Goal: Transaction & Acquisition: Download file/media

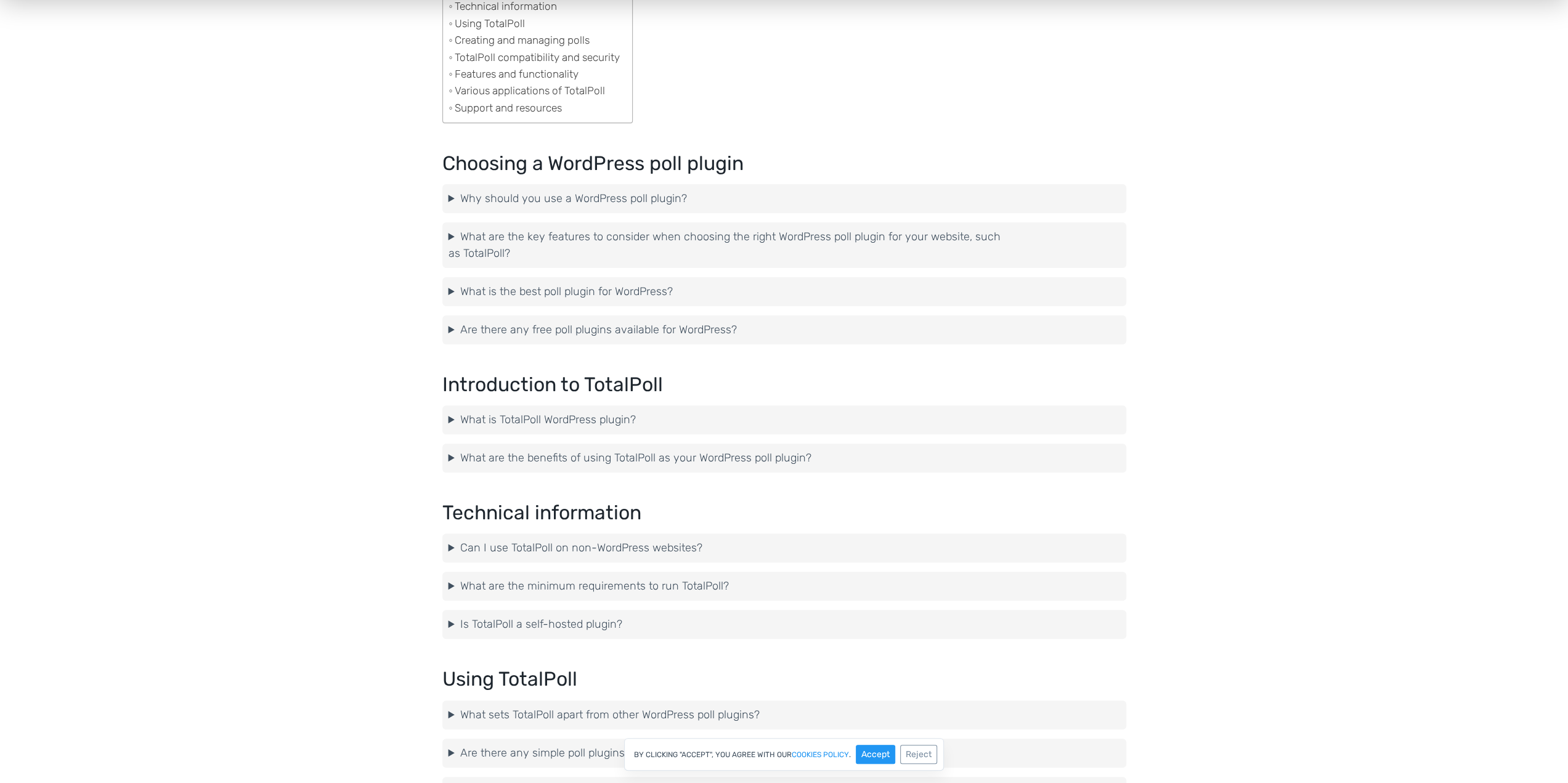
scroll to position [246, 0]
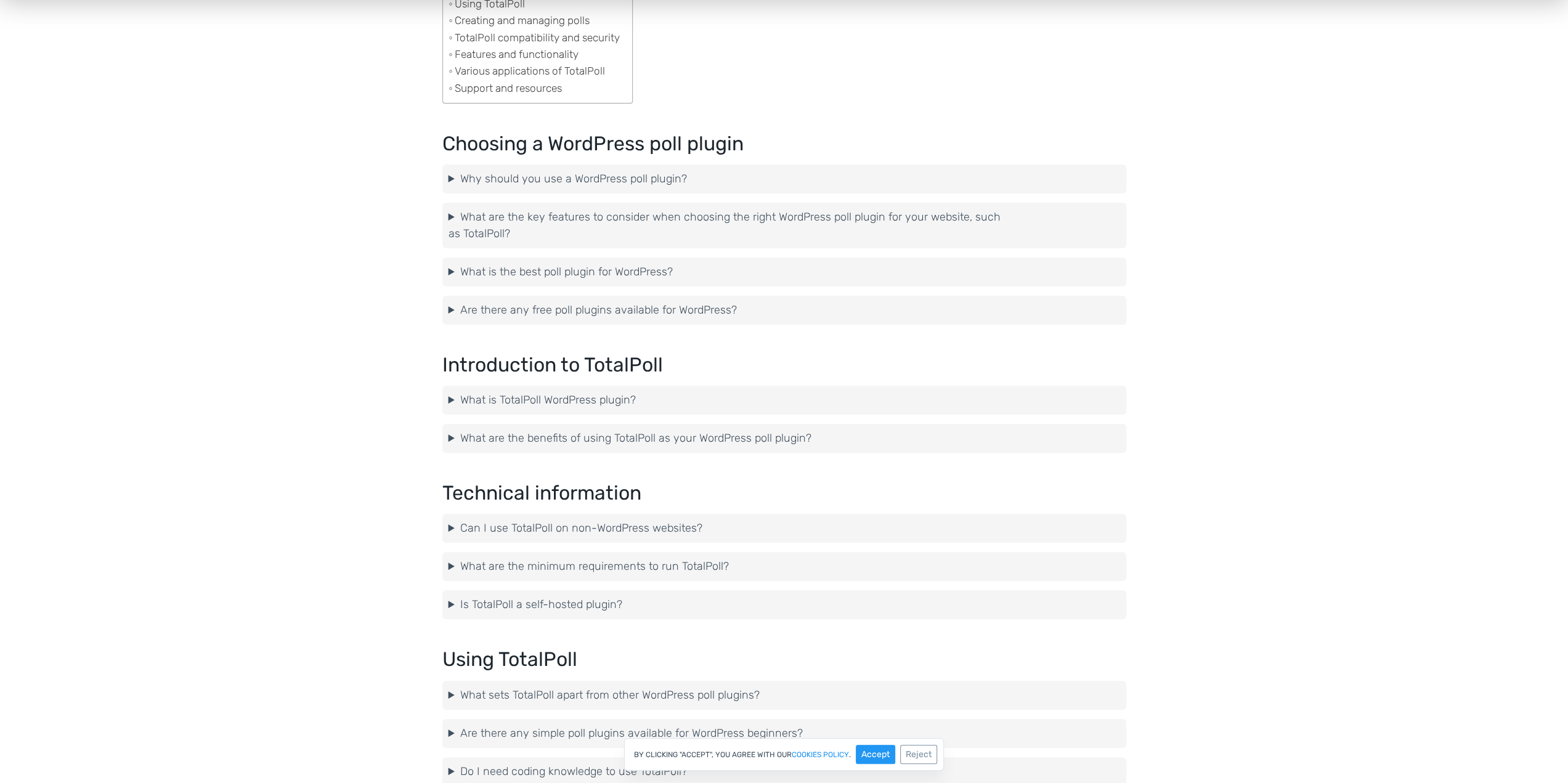
click at [574, 524] on summary "Can I use TotalPoll on non-WordPress websites?" at bounding box center [784, 528] width 672 height 16
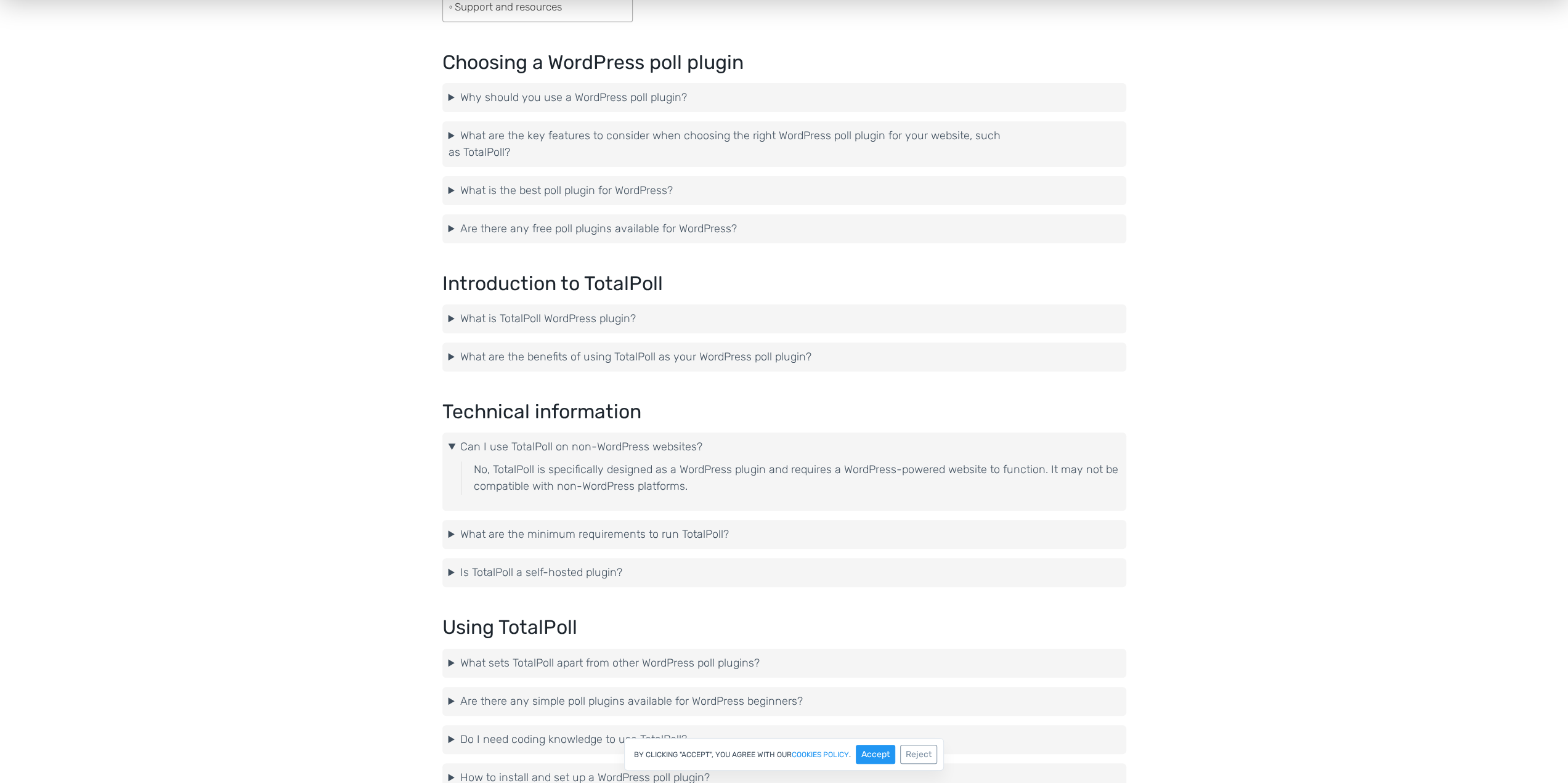
scroll to position [370, 0]
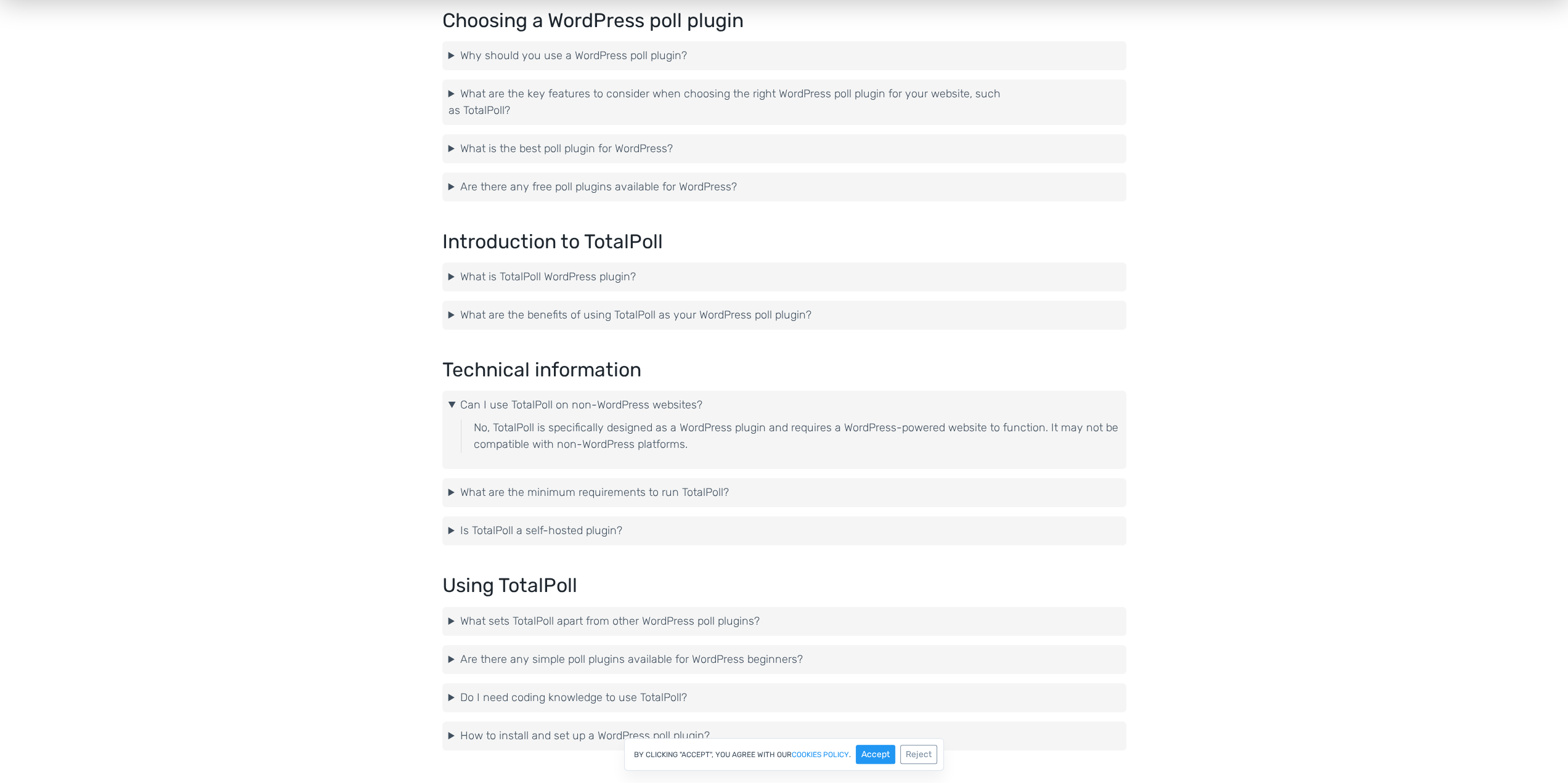
click at [566, 531] on summary "Is TotalPoll a self-hosted plugin?" at bounding box center [784, 531] width 672 height 16
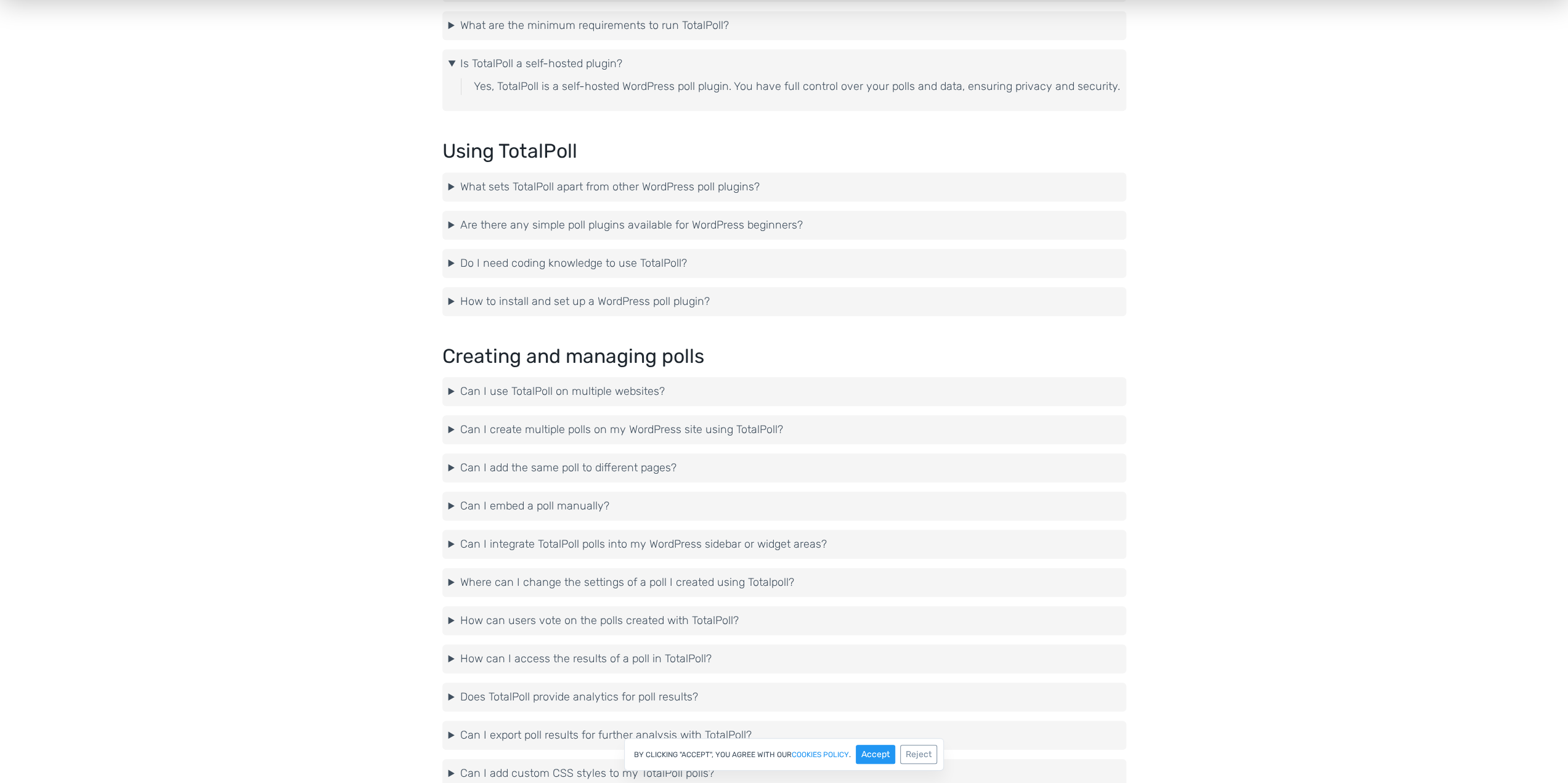
scroll to position [0, 0]
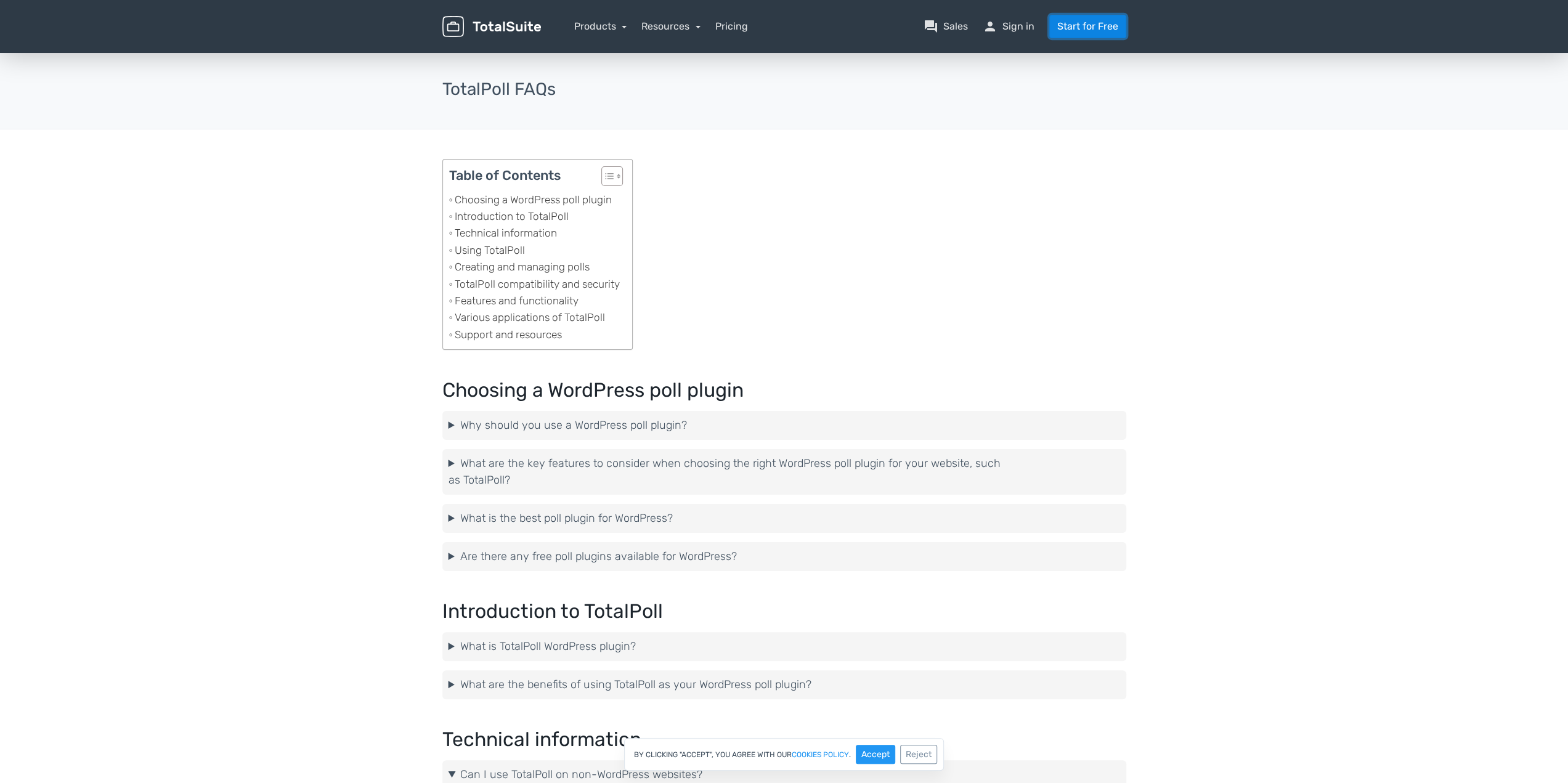
click at [1072, 22] on link "Start for Free" at bounding box center [1088, 26] width 77 height 23
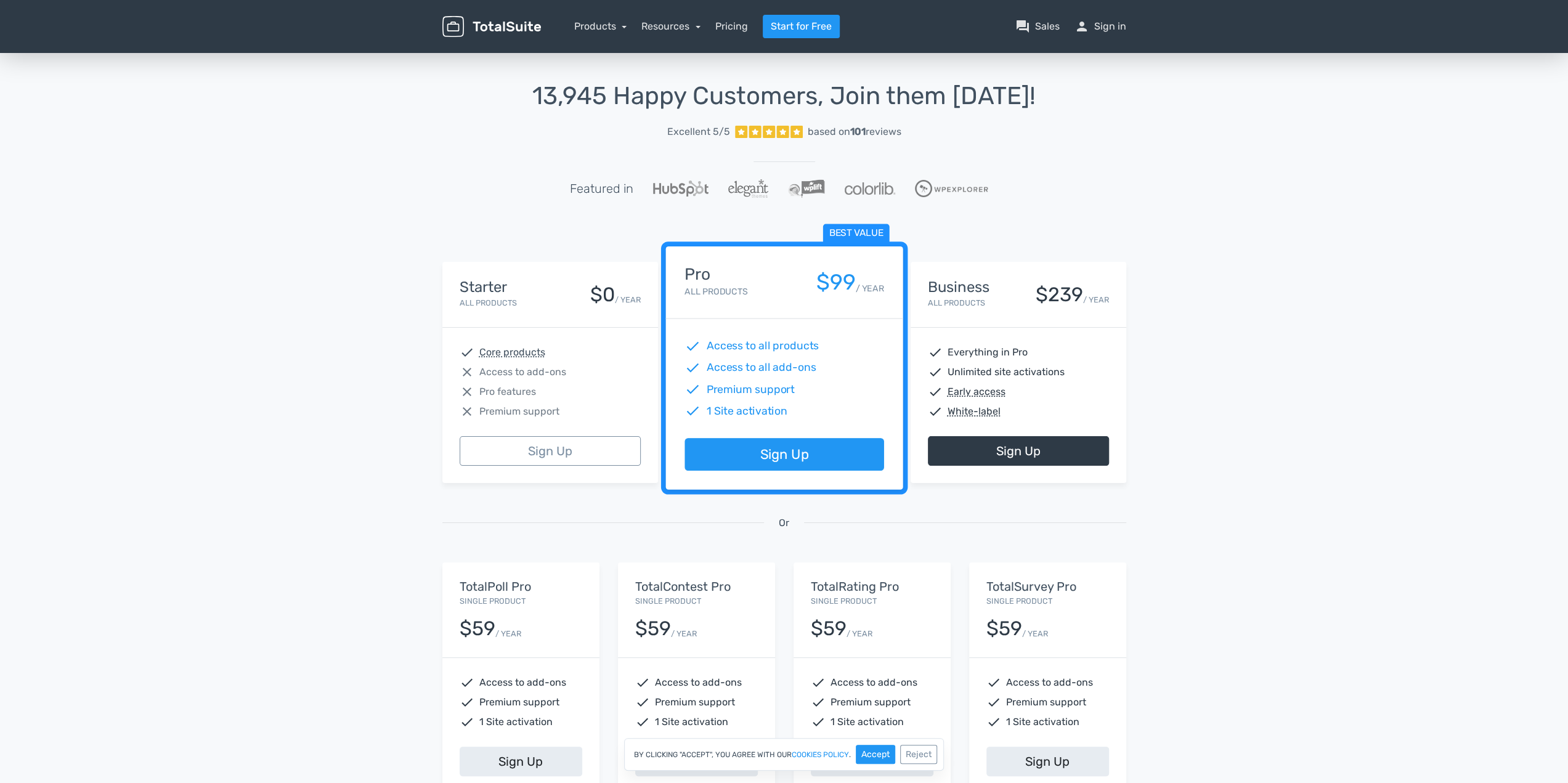
click at [989, 280] on h4 "Business" at bounding box center [959, 287] width 62 height 16
drag, startPoint x: 1013, startPoint y: 365, endPoint x: 1193, endPoint y: 370, distance: 180.1
click at [1193, 370] on div "13,945 Happy Customers, Join them Today! Excellent 5/5 based on 101 reviews Fea…" at bounding box center [784, 454] width 1568 height 809
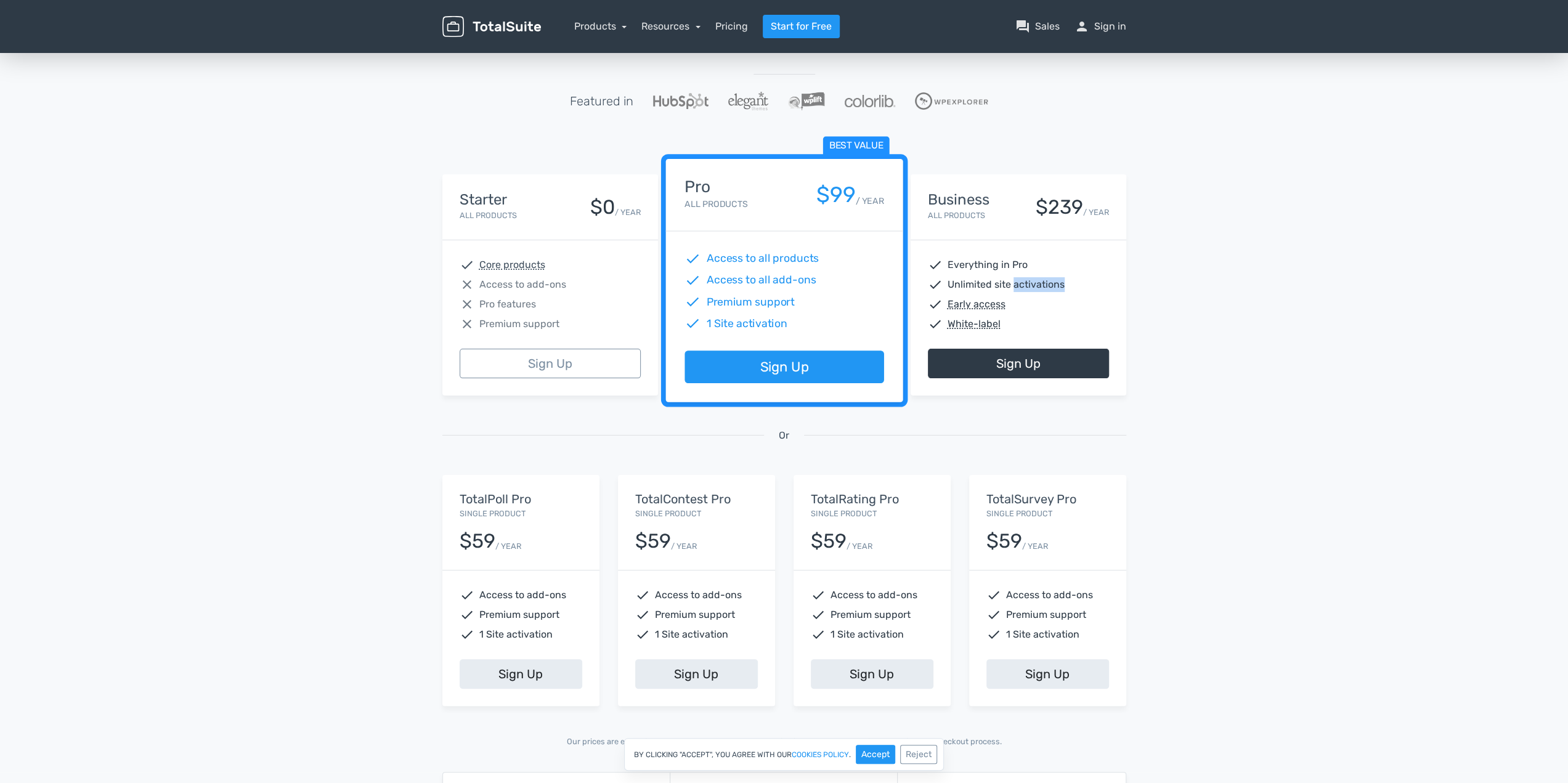
scroll to position [123, 0]
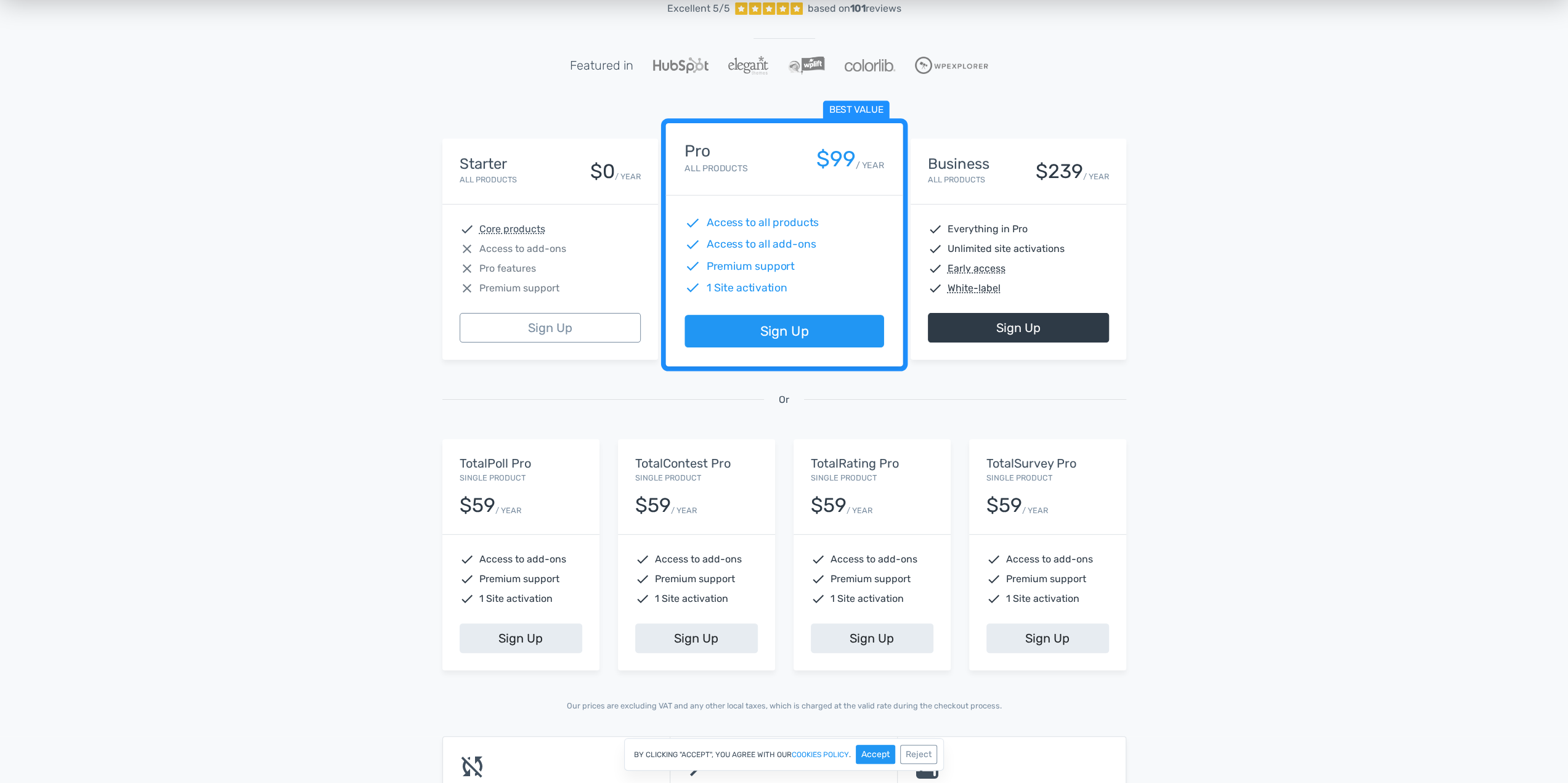
click at [684, 586] on div "check Access to add-ons check Premium support check 1 Site activation" at bounding box center [697, 579] width 157 height 89
click at [695, 495] on div "$59 / YEAR" at bounding box center [696, 501] width 122 height 32
click at [1018, 326] on link "Sign Up" at bounding box center [1019, 328] width 181 height 30
click at [1022, 184] on div "Business All Products $239 / YEAR" at bounding box center [1019, 171] width 181 height 31
click at [1000, 162] on div "Business All Products $239 / YEAR" at bounding box center [1019, 171] width 181 height 31
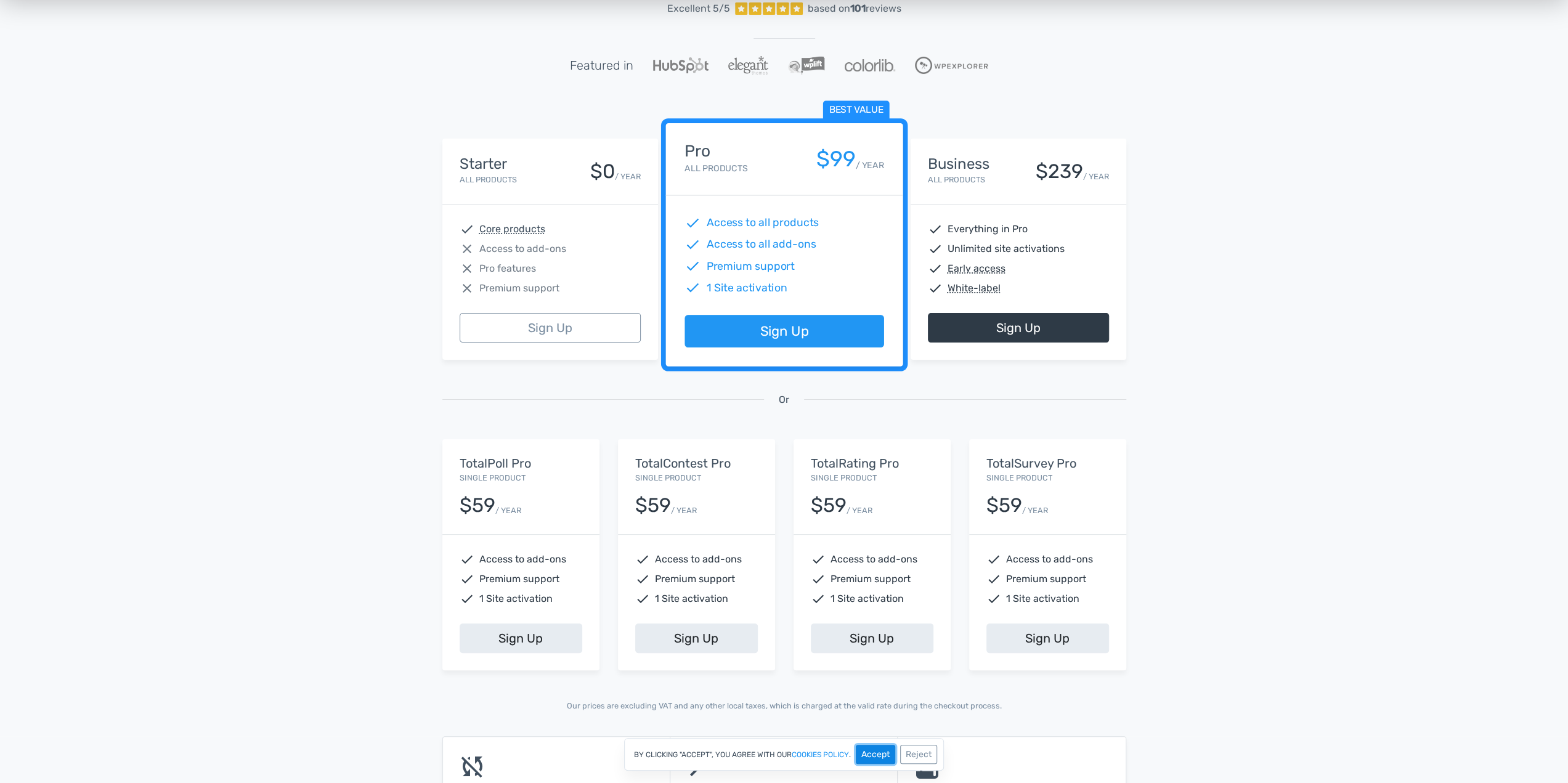
click at [865, 755] on button "Accept" at bounding box center [876, 754] width 39 height 19
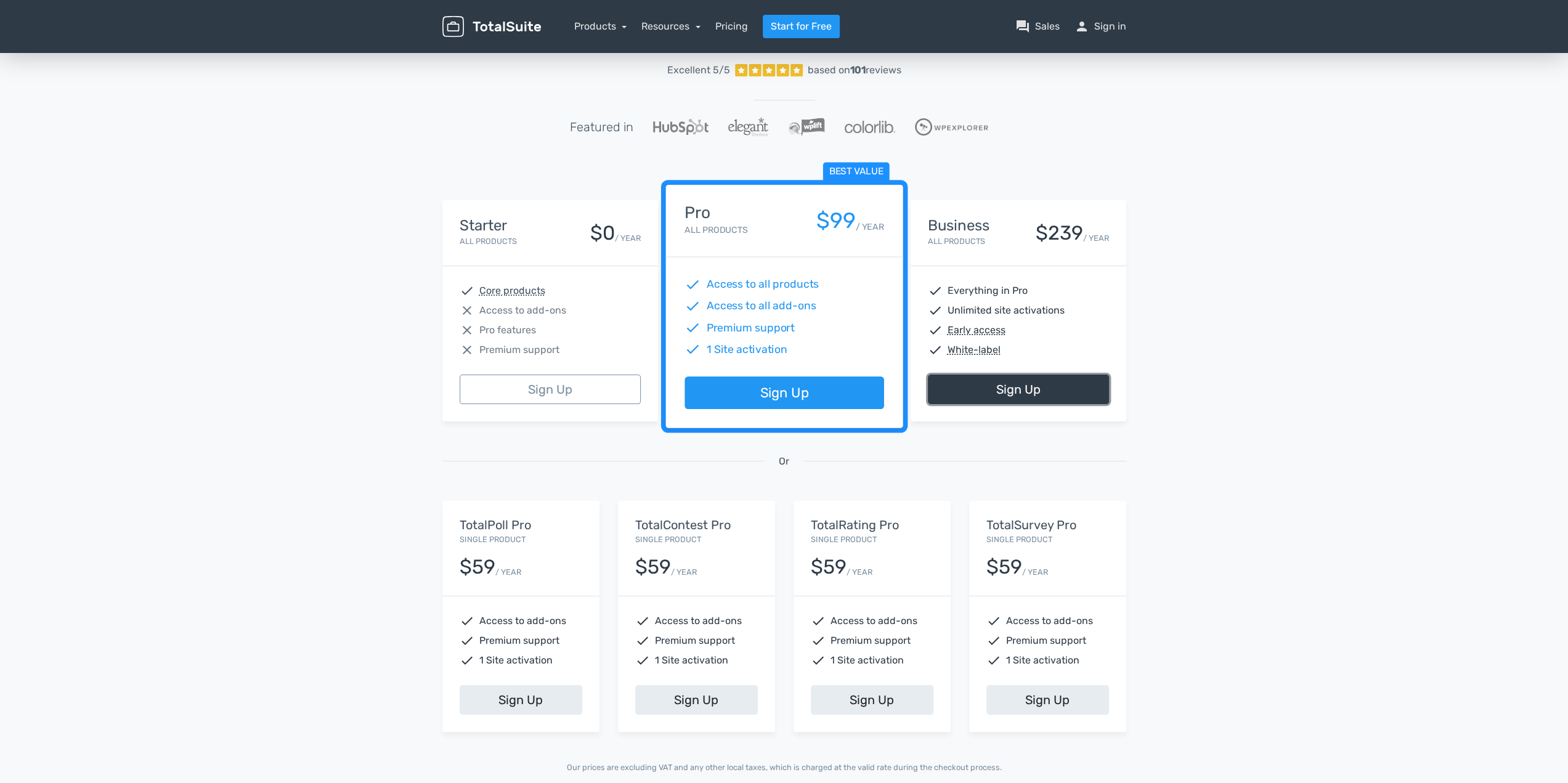
scroll to position [0, 0]
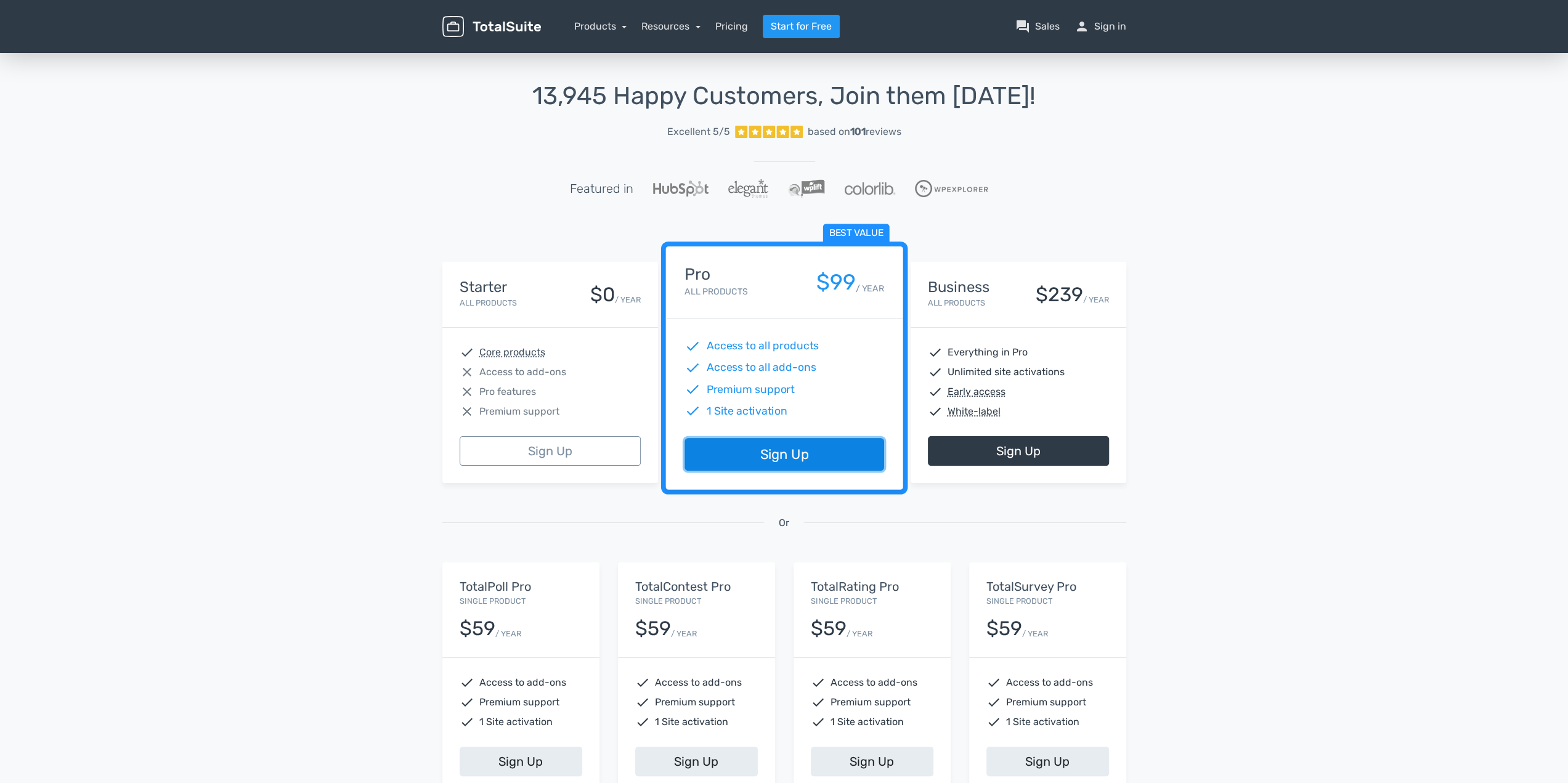
click at [738, 449] on link "Sign Up" at bounding box center [784, 455] width 199 height 33
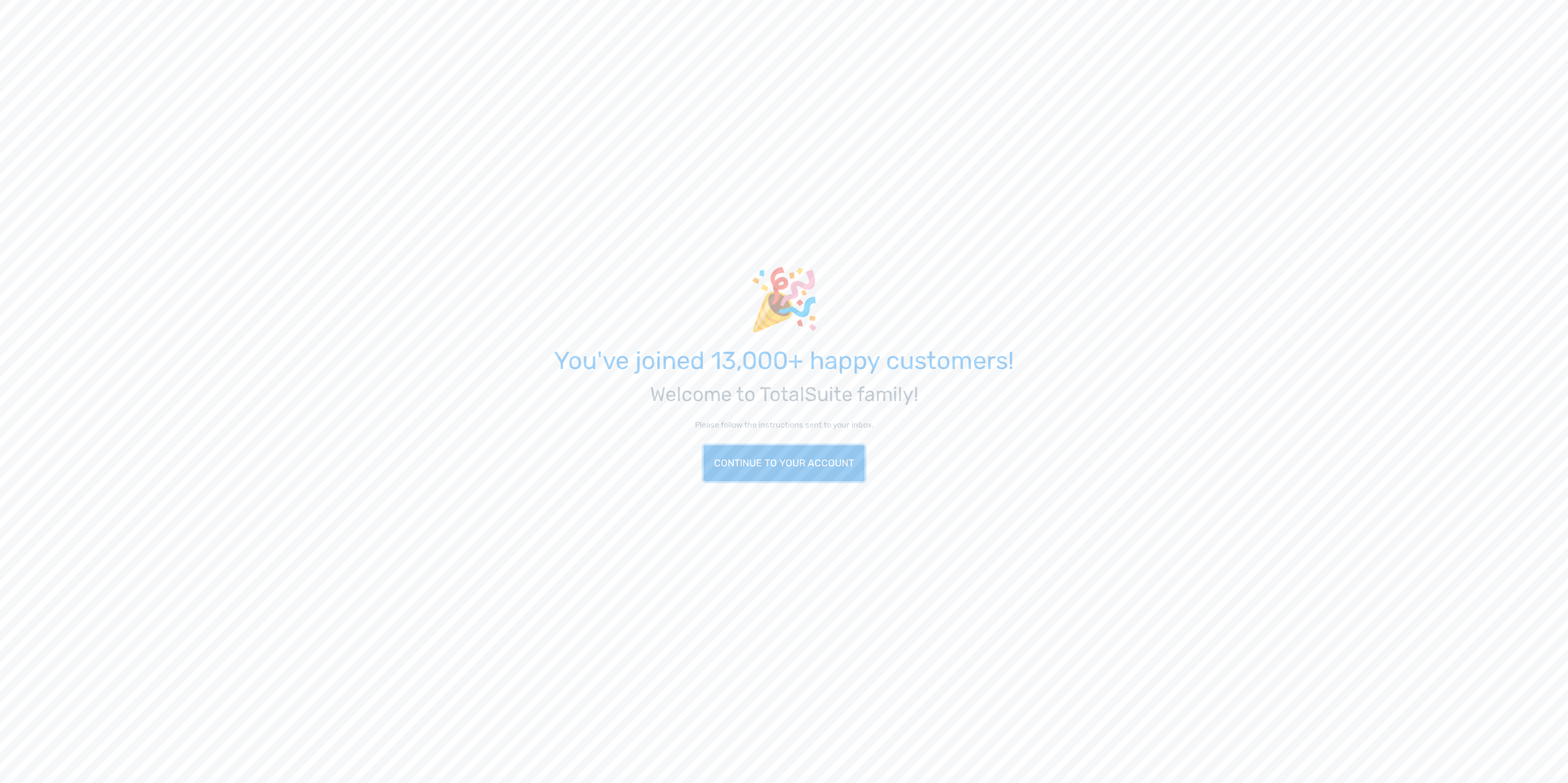
click at [802, 460] on link "Continue to your account" at bounding box center [784, 464] width 161 height 36
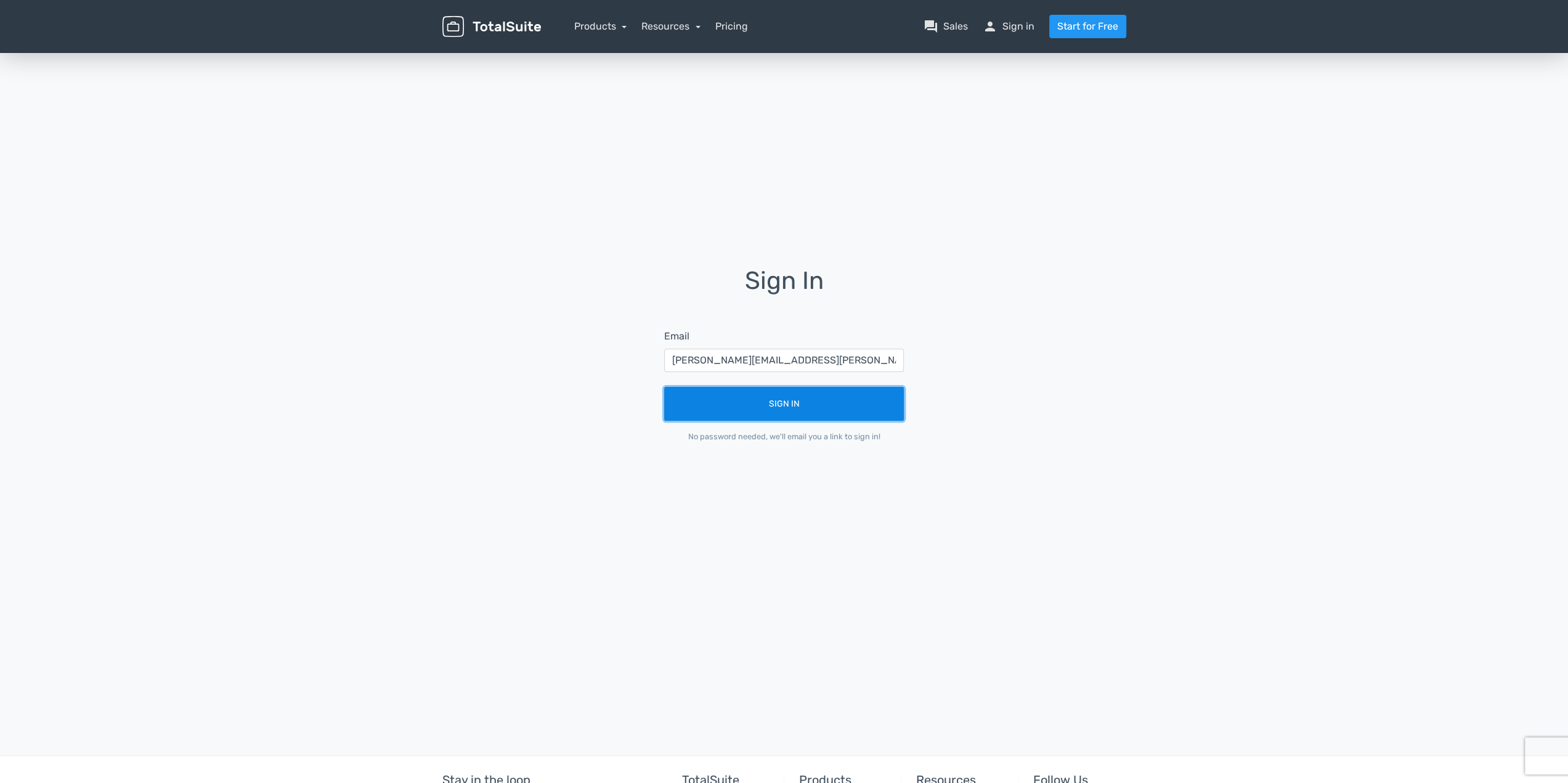
click at [802, 413] on button "Sign In" at bounding box center [784, 404] width 240 height 34
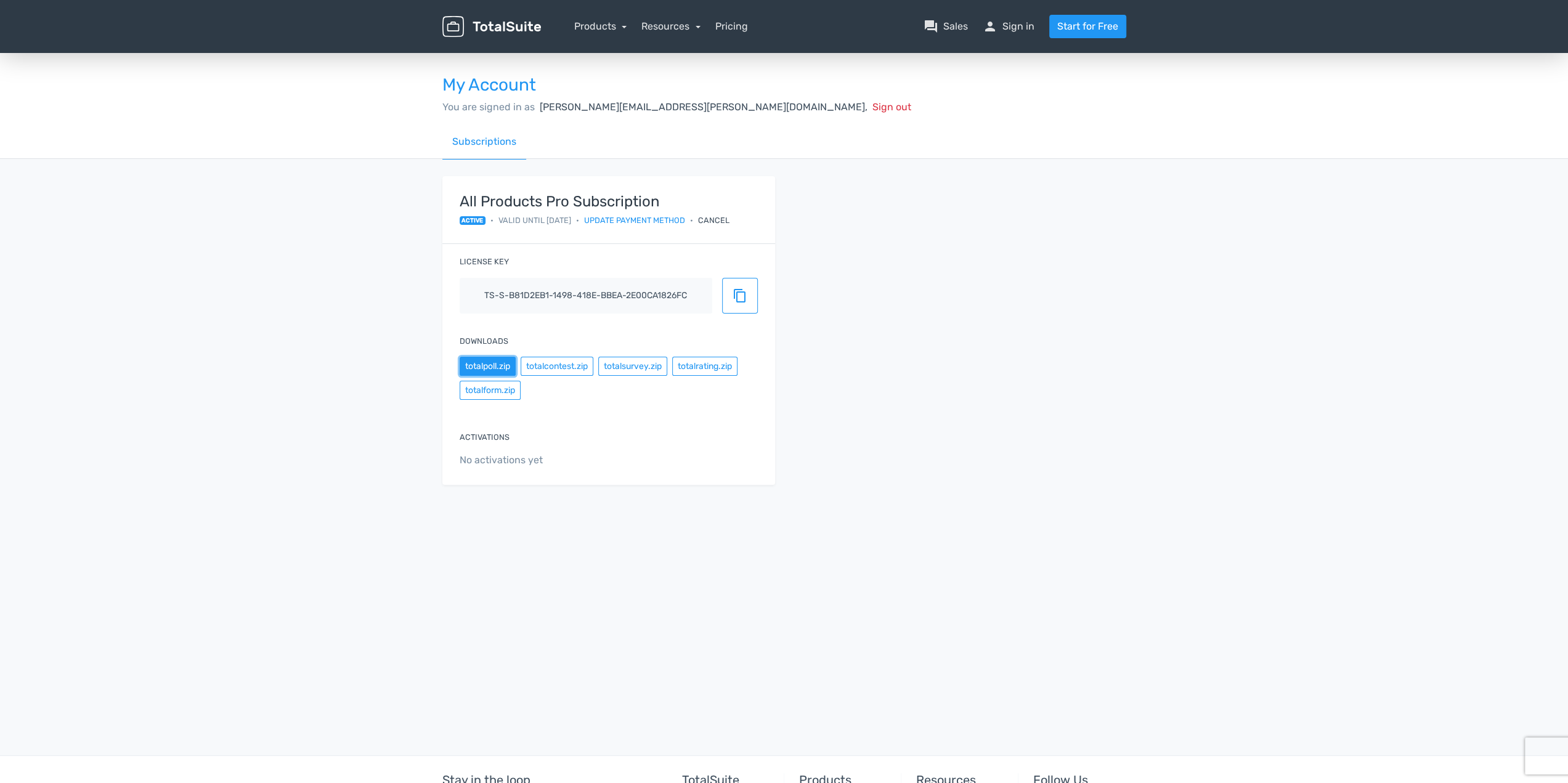
click at [496, 362] on button "totalpoll.zip" at bounding box center [488, 366] width 56 height 19
click at [538, 363] on button "totalcontest.zip" at bounding box center [556, 366] width 73 height 19
click at [628, 365] on button "totalsurvey.zip" at bounding box center [633, 366] width 69 height 19
click at [692, 365] on button "totalrating.zip" at bounding box center [704, 366] width 65 height 19
click at [502, 389] on button "totalform.zip" at bounding box center [490, 390] width 61 height 19
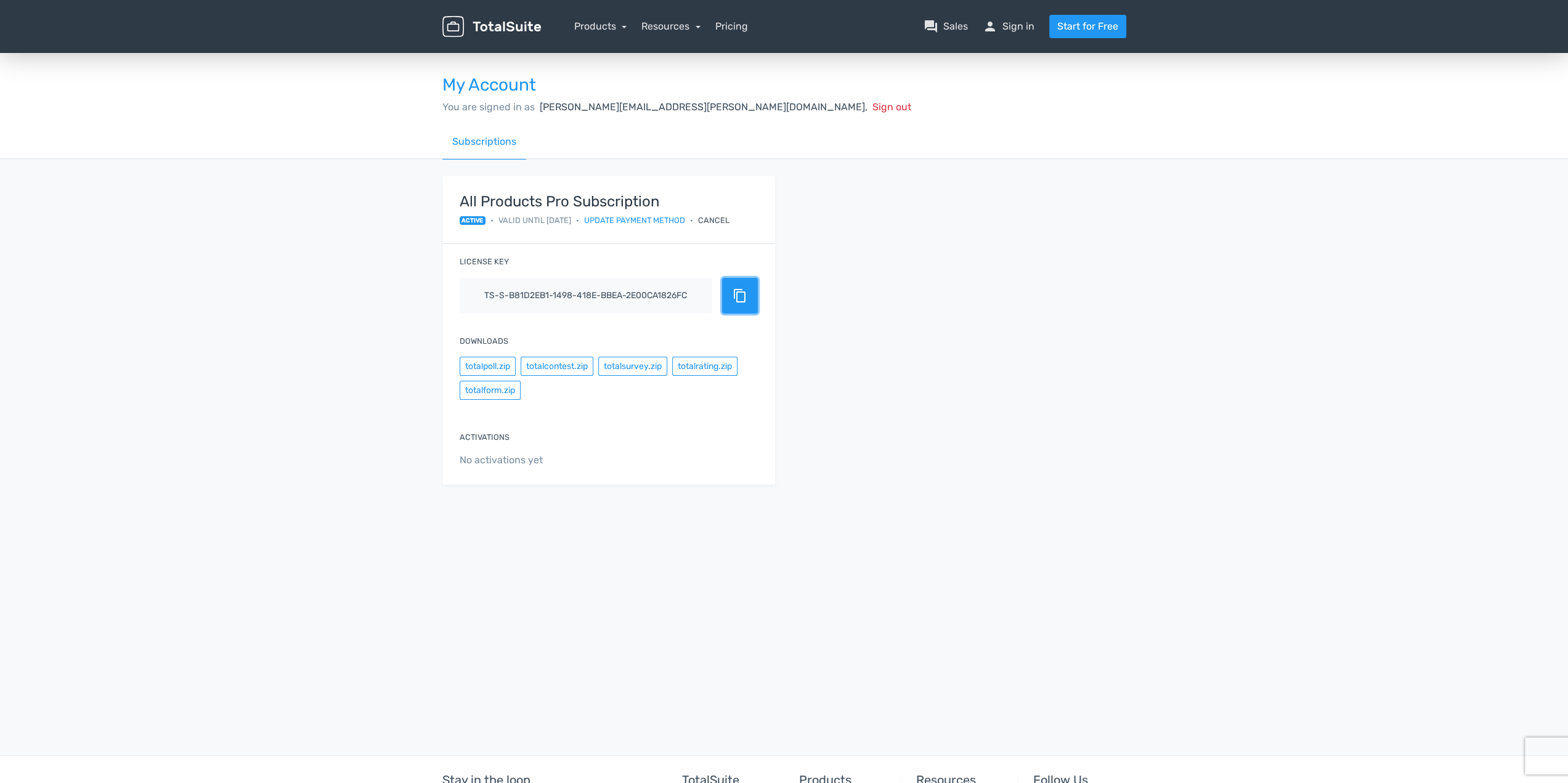
click at [729, 301] on button "content_copy" at bounding box center [740, 296] width 36 height 36
click at [587, 21] on link "Products" at bounding box center [601, 27] width 53 height 12
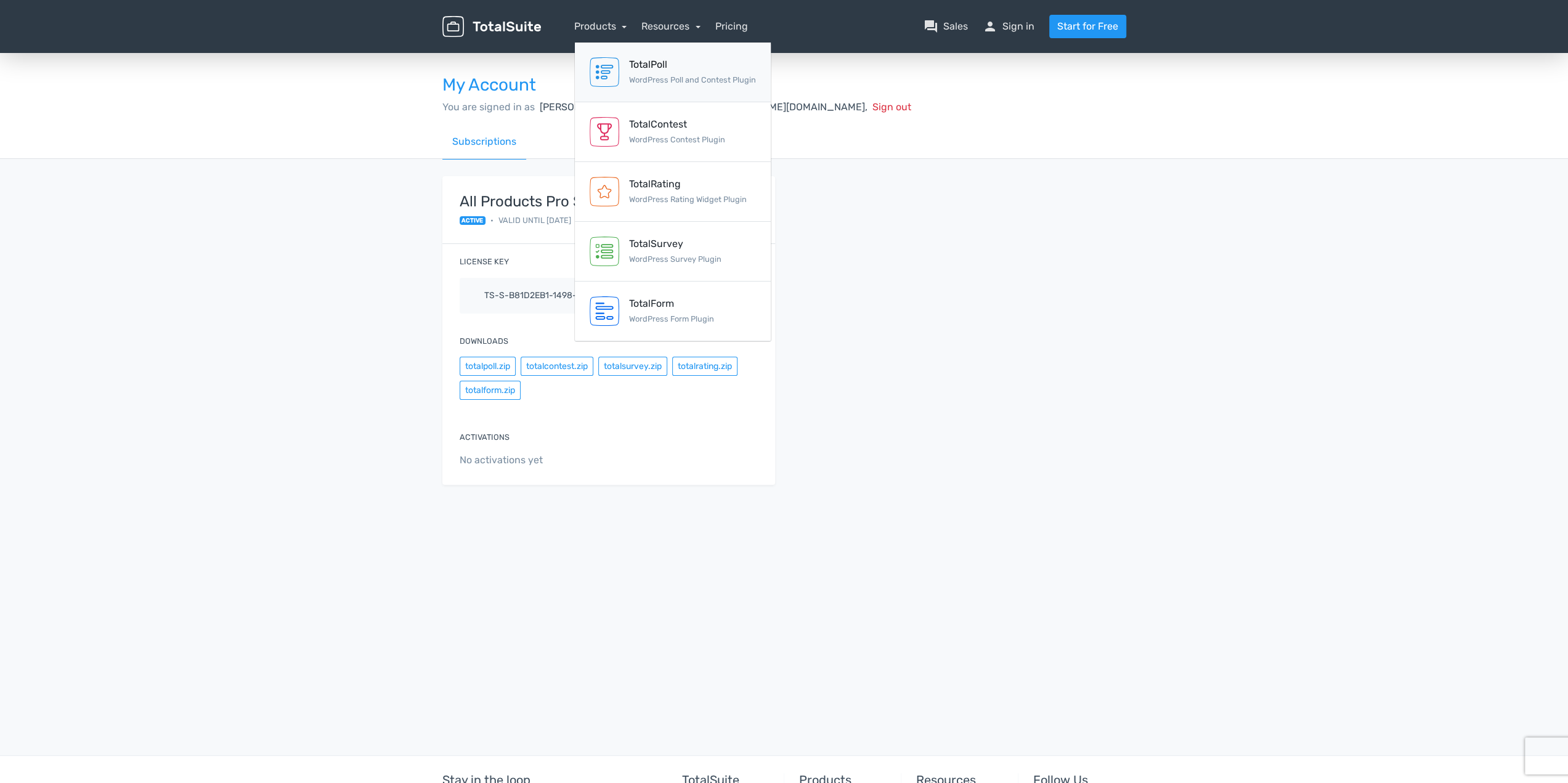
click at [636, 70] on div "TotalPoll" at bounding box center [692, 64] width 127 height 15
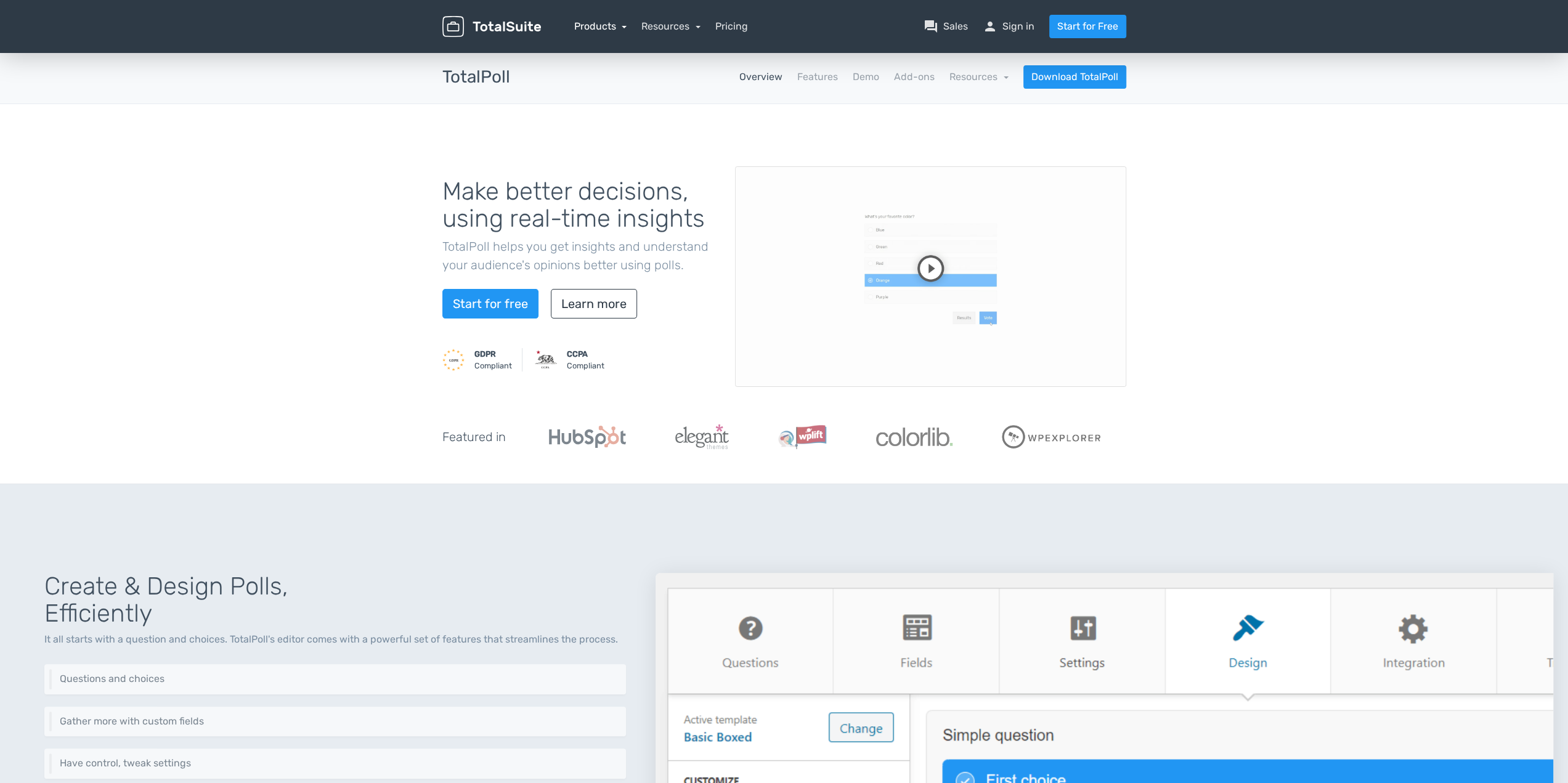
click at [617, 27] on link "Products" at bounding box center [601, 27] width 53 height 12
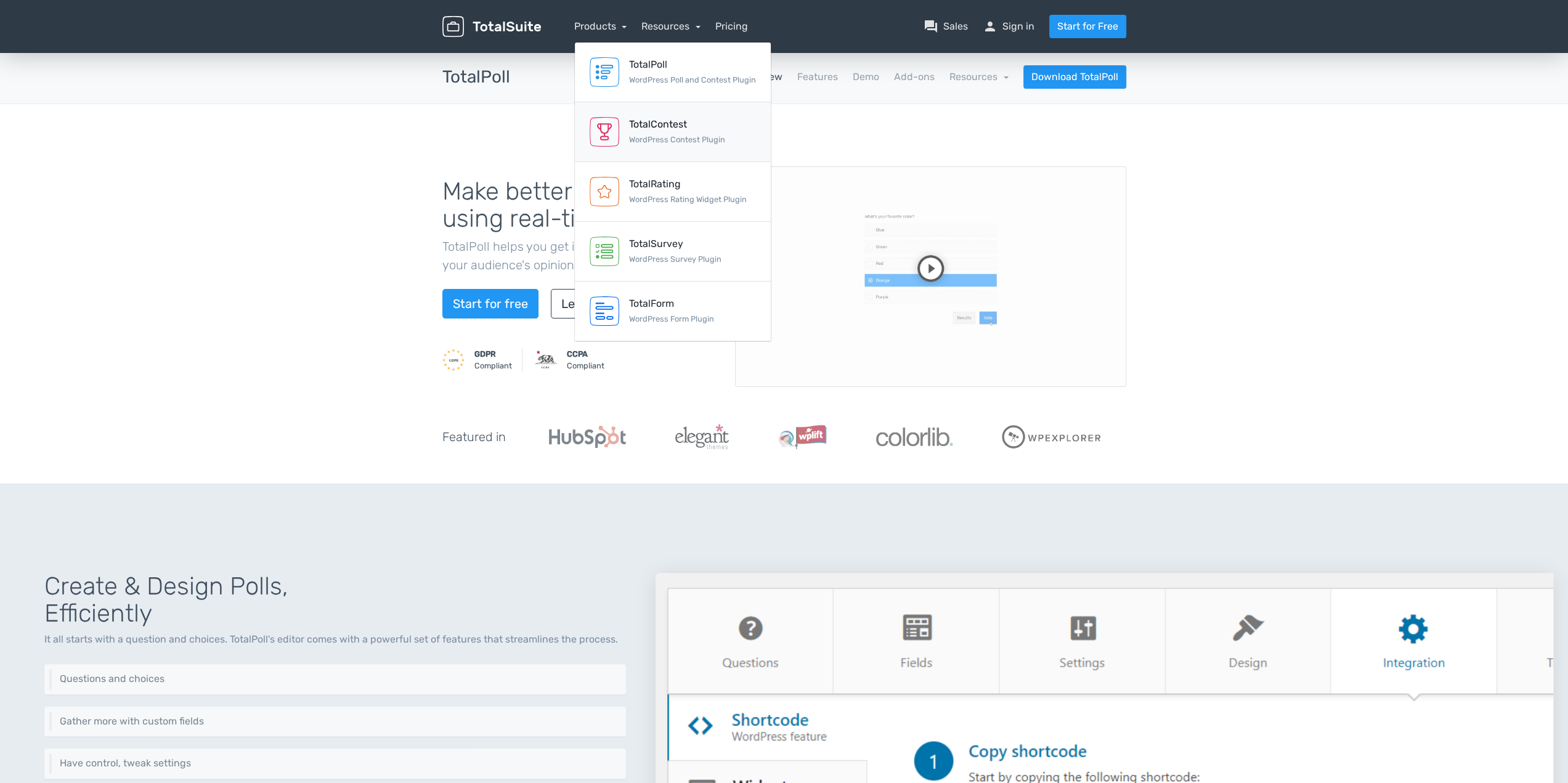
click at [644, 117] on div "TotalContest" at bounding box center [677, 124] width 96 height 15
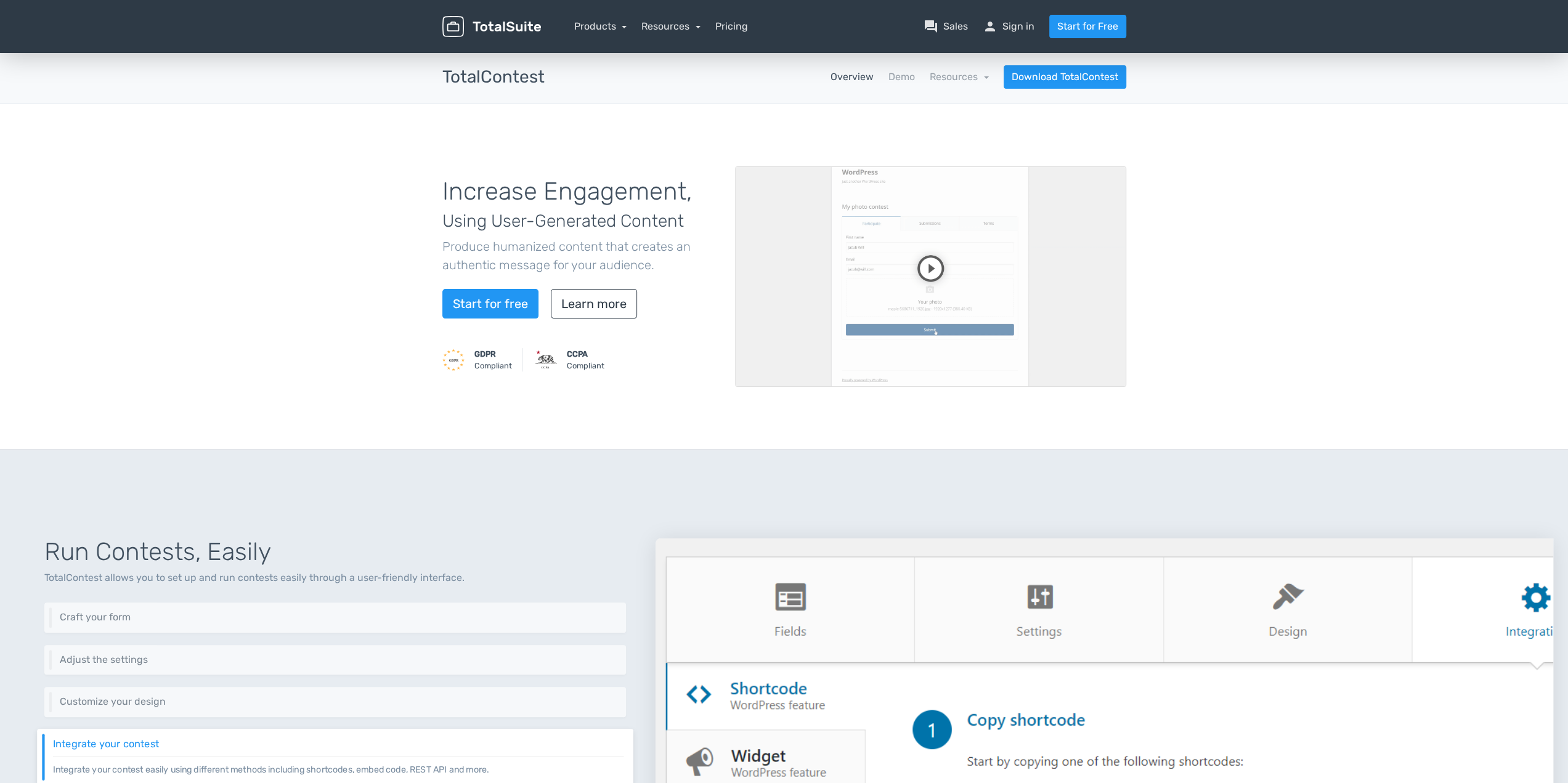
click at [935, 265] on video at bounding box center [930, 276] width 391 height 221
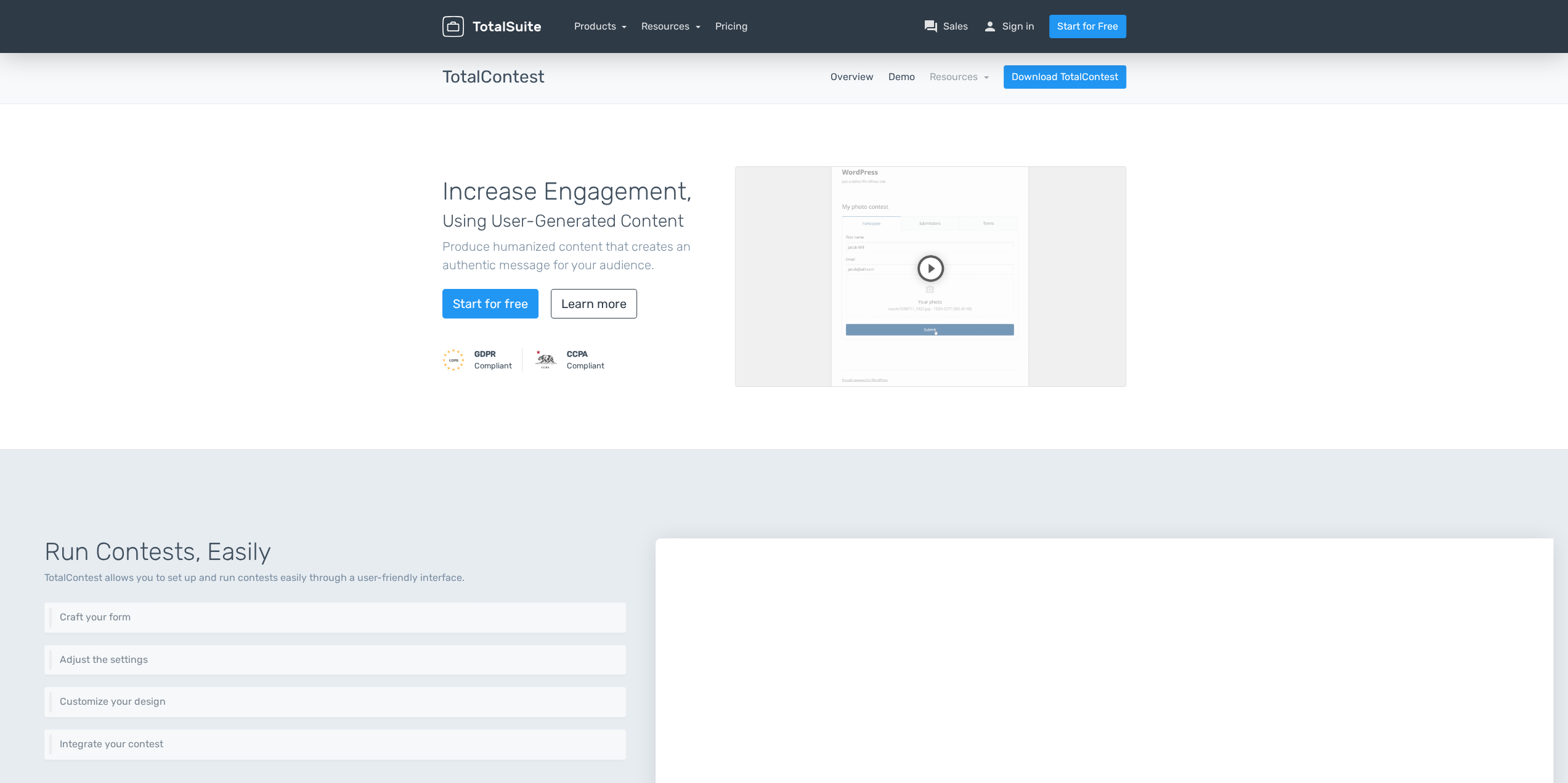
click at [907, 80] on link "Demo" at bounding box center [901, 76] width 27 height 15
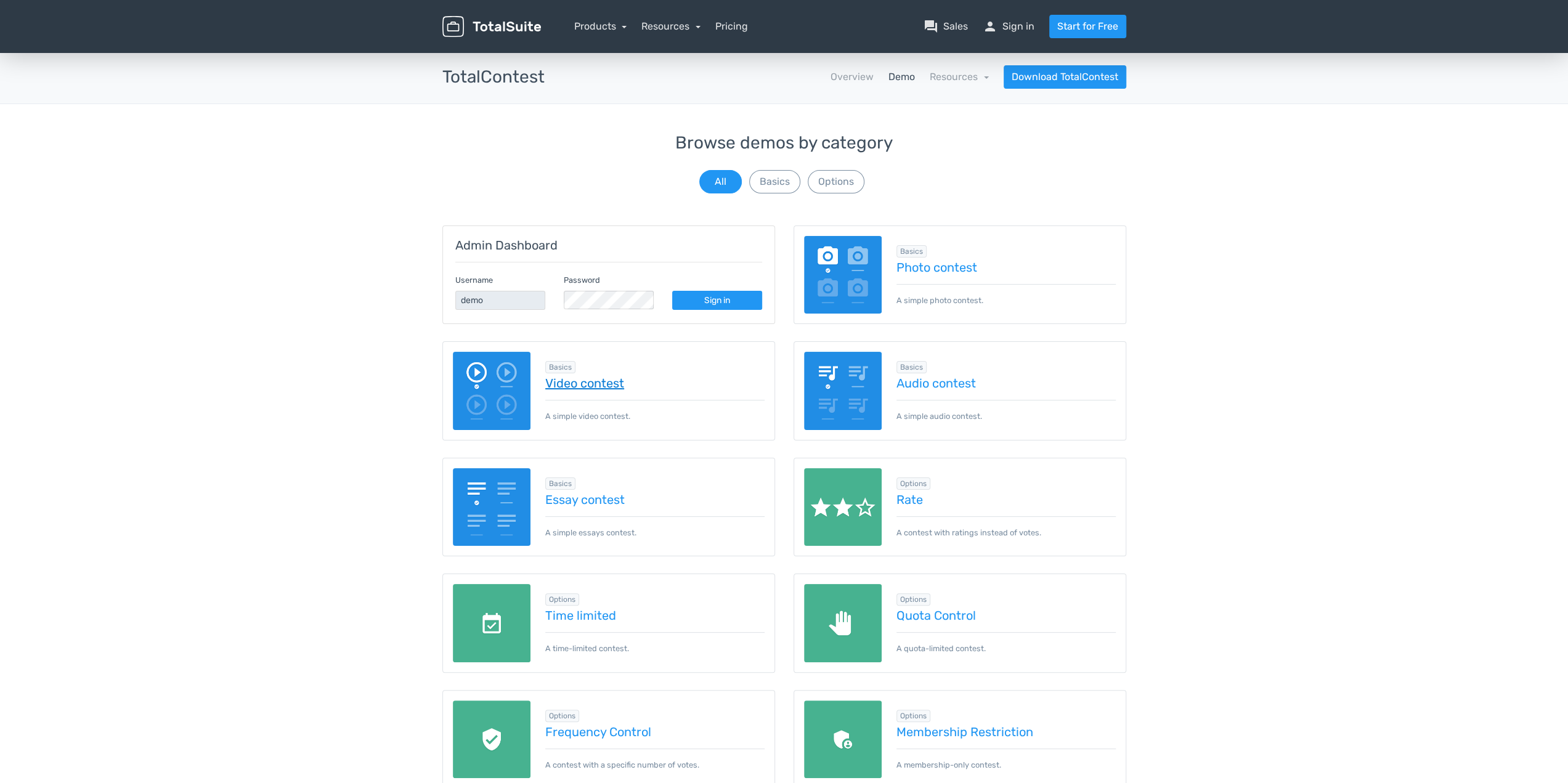
click at [565, 377] on link "Video contest" at bounding box center [655, 383] width 219 height 14
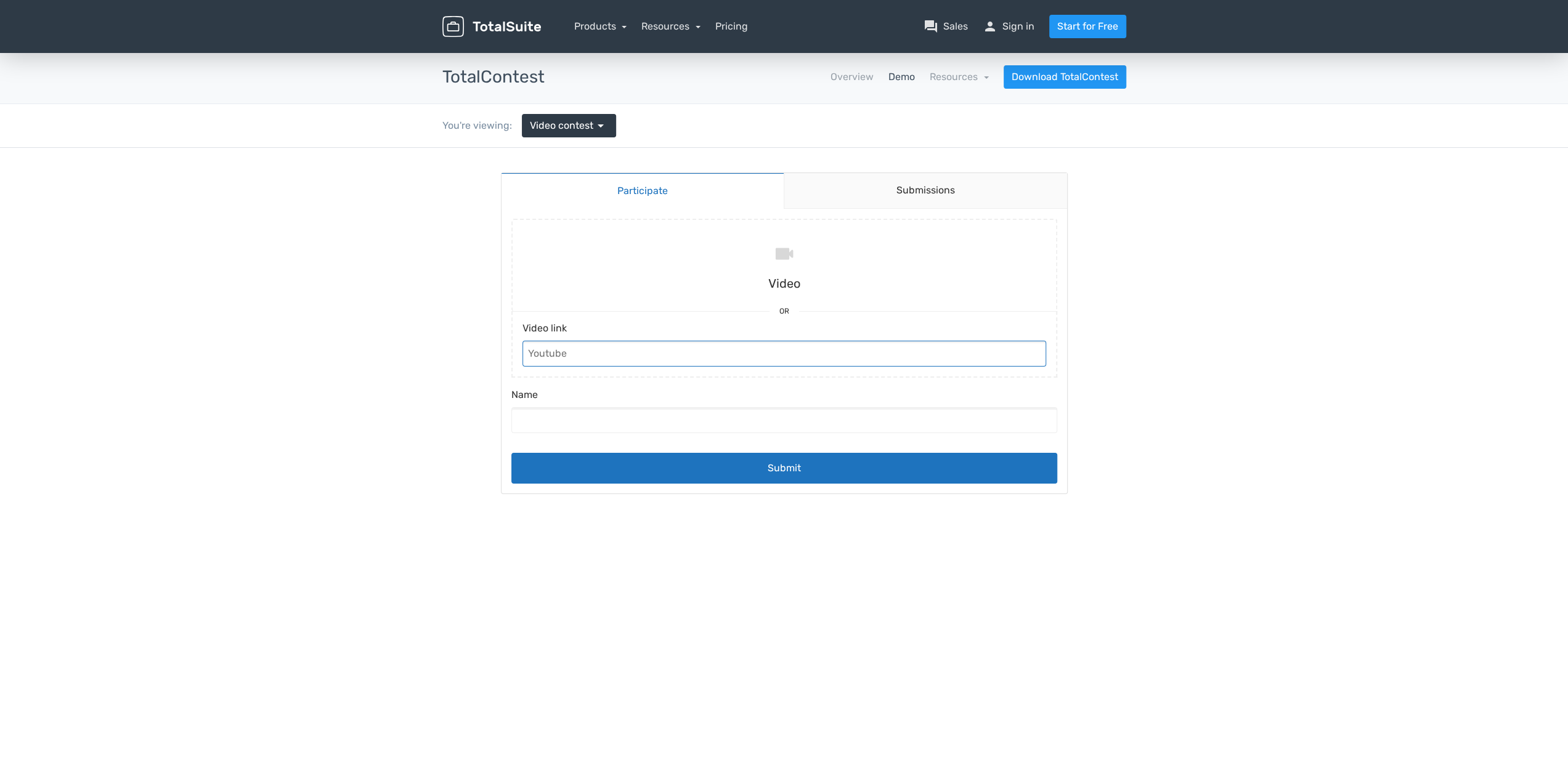
click at [582, 357] on input "Video link" at bounding box center [785, 353] width 524 height 26
click at [900, 198] on link "Submissions" at bounding box center [925, 191] width 283 height 36
